Goal: Navigation & Orientation: Find specific page/section

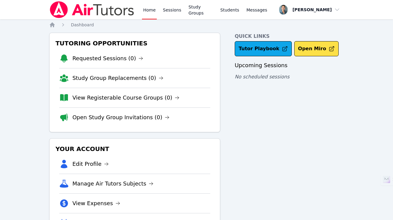
drag, startPoint x: 0, startPoint y: 0, endPoint x: 168, endPoint y: 8, distance: 168.4
click at [168, 8] on link "Sessions" at bounding box center [172, 9] width 21 height 19
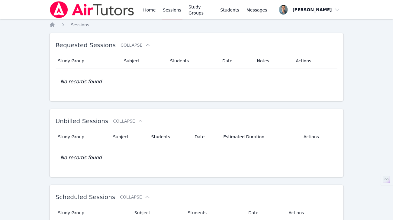
click at [175, 9] on link "Sessions" at bounding box center [172, 9] width 21 height 19
click at [199, 8] on link "Study Groups" at bounding box center [201, 9] width 27 height 19
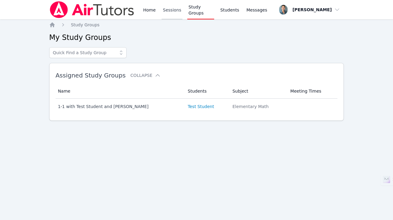
click at [173, 11] on link "Sessions" at bounding box center [172, 9] width 21 height 19
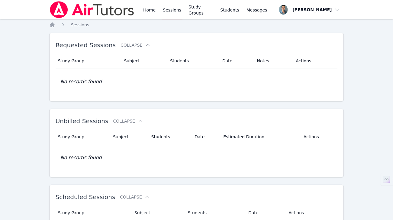
click at [243, 11] on div "Home Sessions Study Groups Students Messages" at bounding box center [205, 9] width 126 height 19
click at [236, 10] on link "Students" at bounding box center [229, 9] width 21 height 19
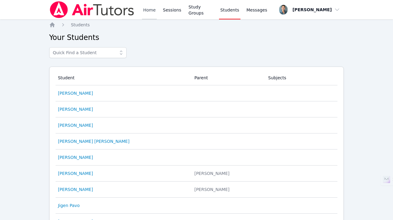
click at [153, 13] on link "Home" at bounding box center [149, 9] width 15 height 19
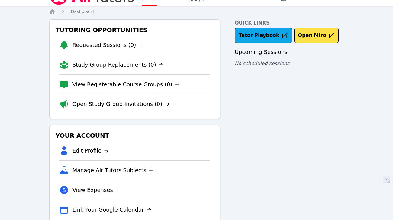
scroll to position [30, 0]
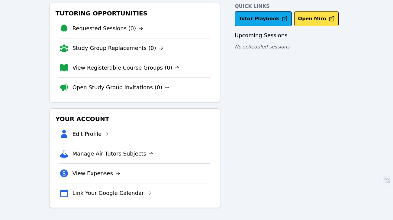
click at [100, 154] on link "Manage Air Tutors Subjects" at bounding box center [113, 153] width 81 height 8
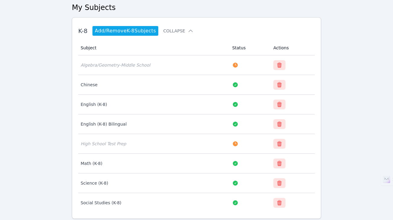
click at [100, 8] on h2 "My Subjects" at bounding box center [197, 8] width 250 height 10
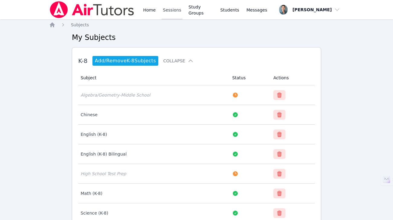
click at [170, 6] on link "Sessions" at bounding box center [172, 9] width 21 height 19
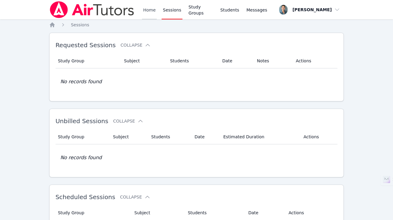
click at [146, 11] on link "Home" at bounding box center [149, 9] width 15 height 19
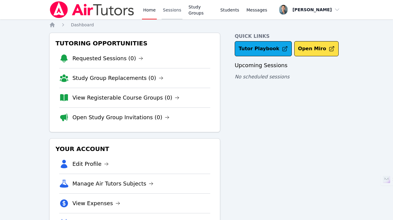
click at [173, 15] on link "Sessions" at bounding box center [172, 9] width 21 height 19
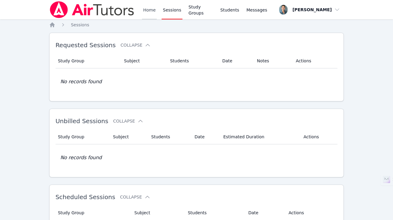
click at [148, 8] on link "Home" at bounding box center [149, 9] width 15 height 19
